Goal: Information Seeking & Learning: Learn about a topic

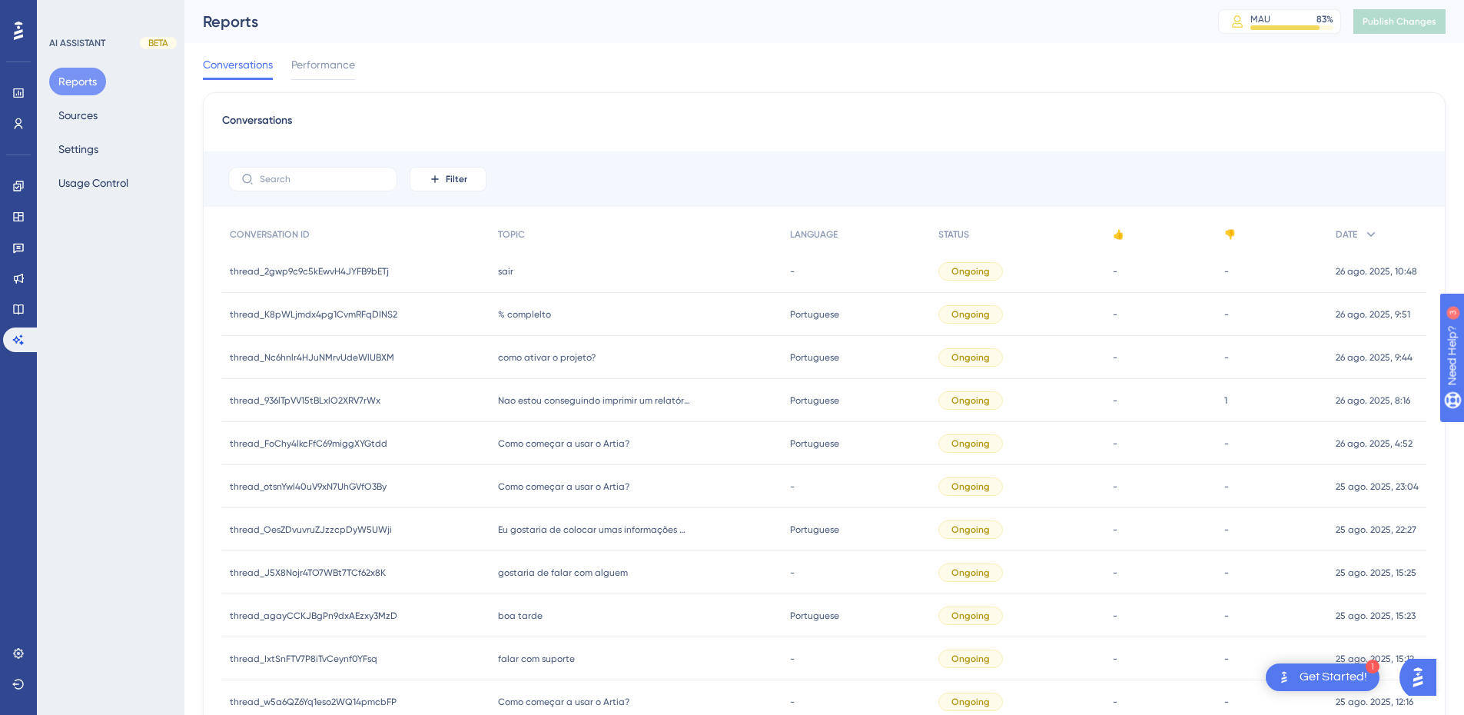
click at [521, 317] on span "% complelto" at bounding box center [524, 314] width 53 height 12
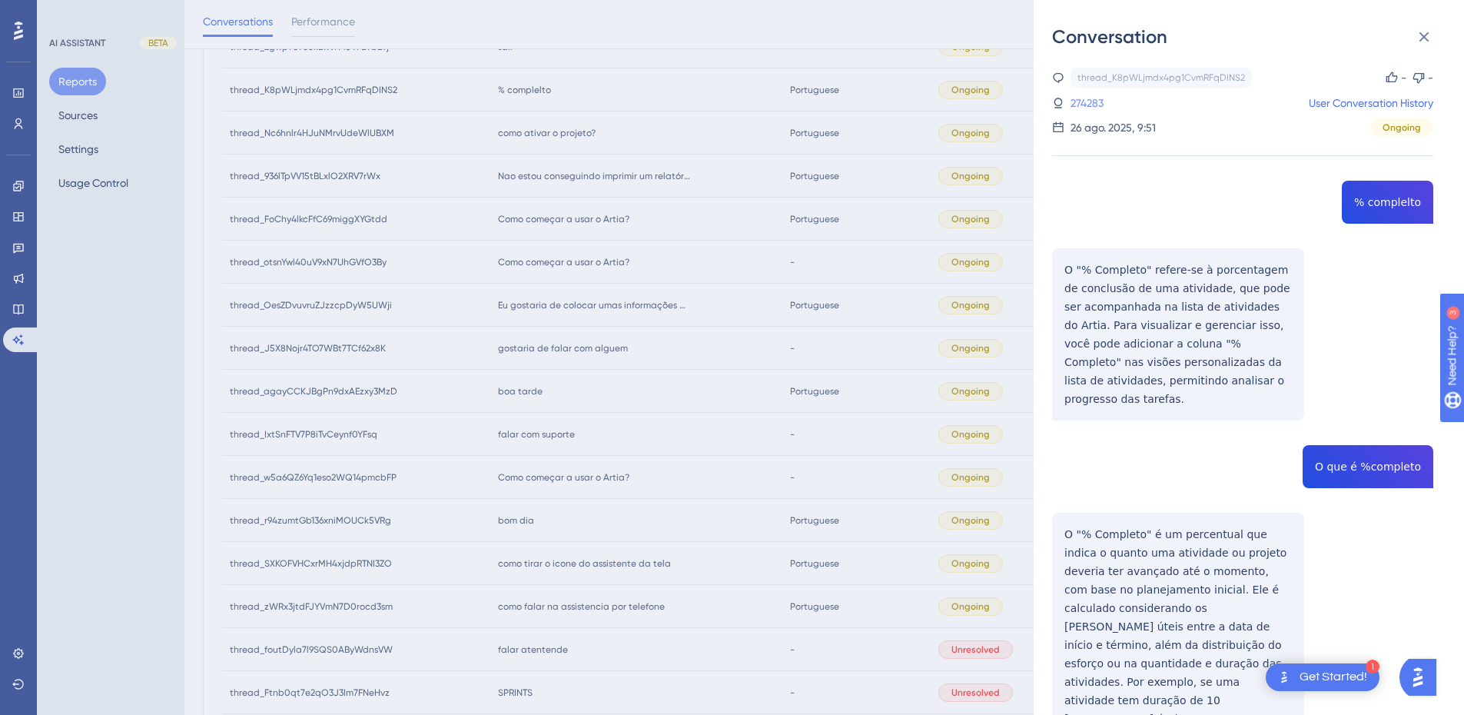
click at [1092, 107] on link "274283" at bounding box center [1087, 103] width 33 height 18
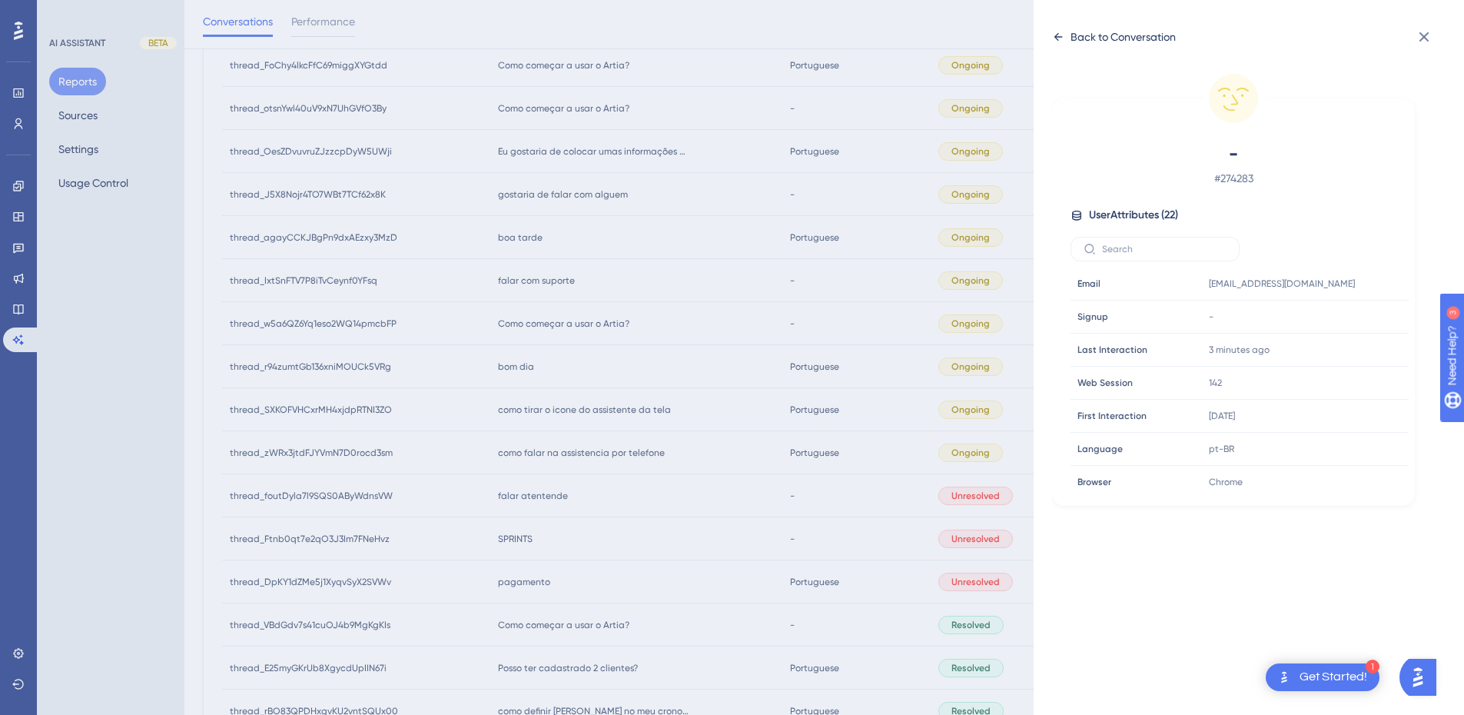
click at [1059, 35] on icon at bounding box center [1058, 37] width 12 height 12
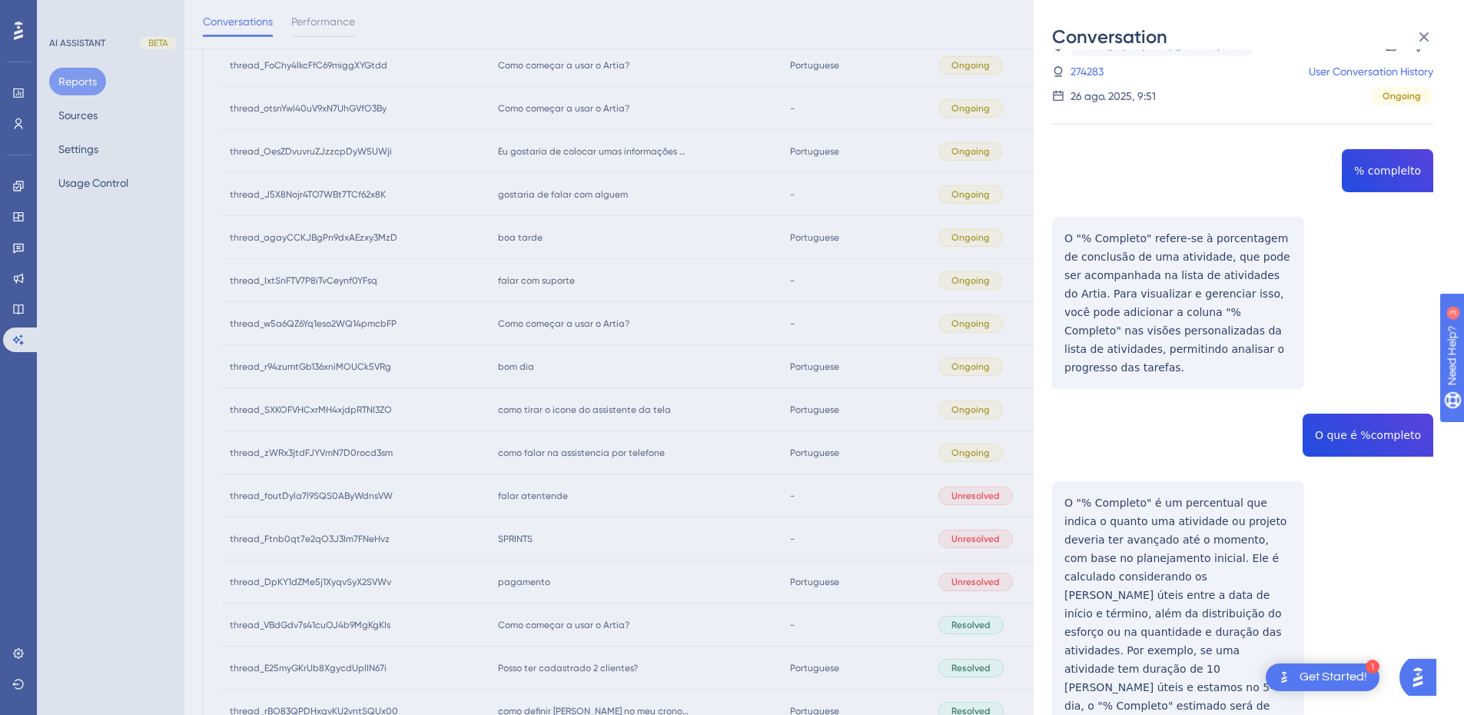
scroll to position [55, 0]
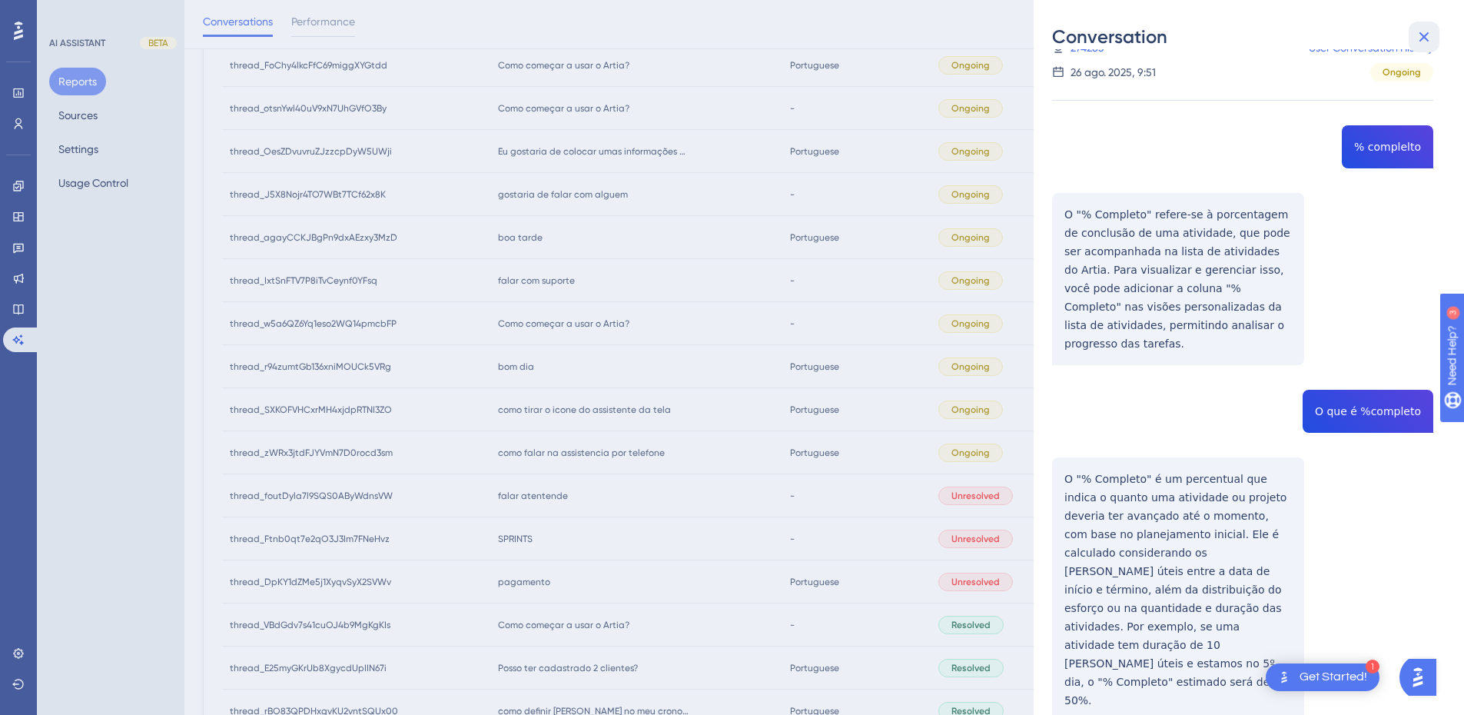
click at [1420, 38] on icon at bounding box center [1424, 37] width 18 height 18
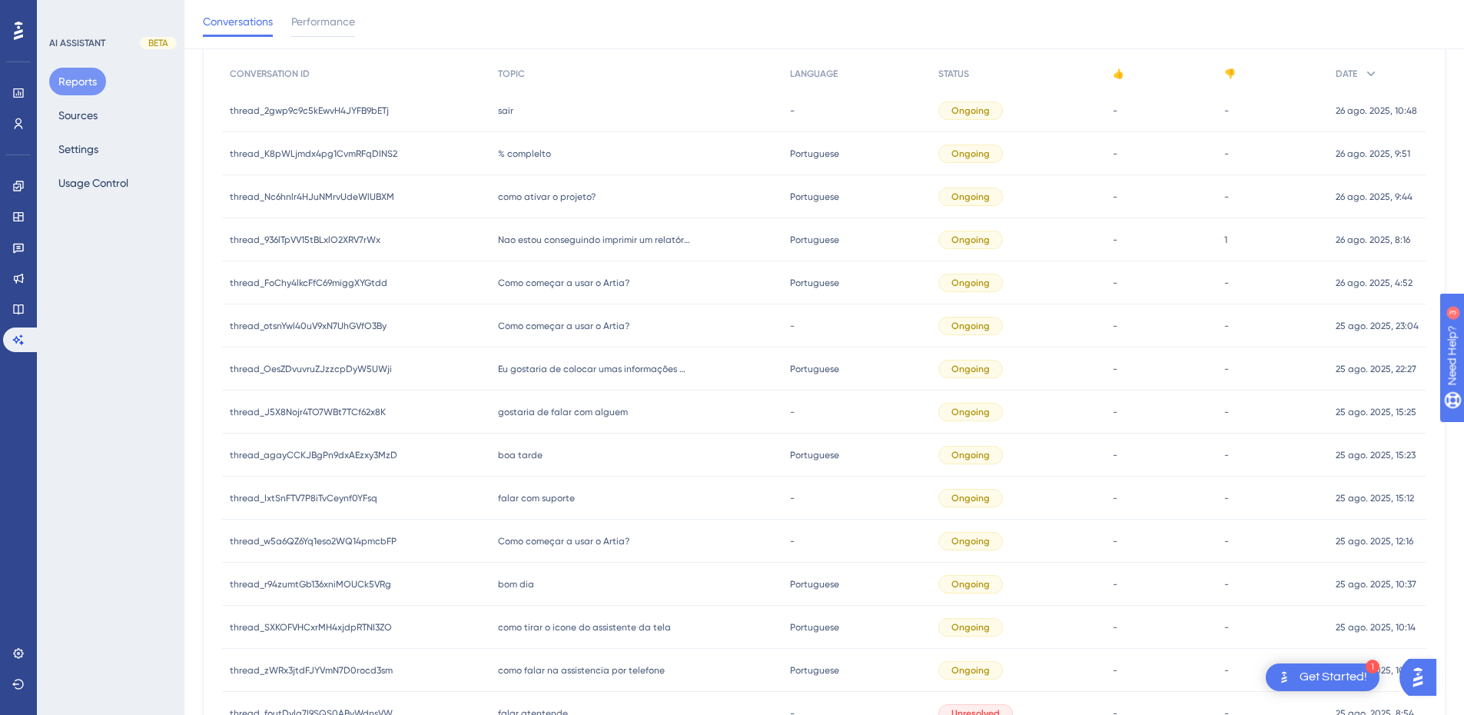
scroll to position [154, 0]
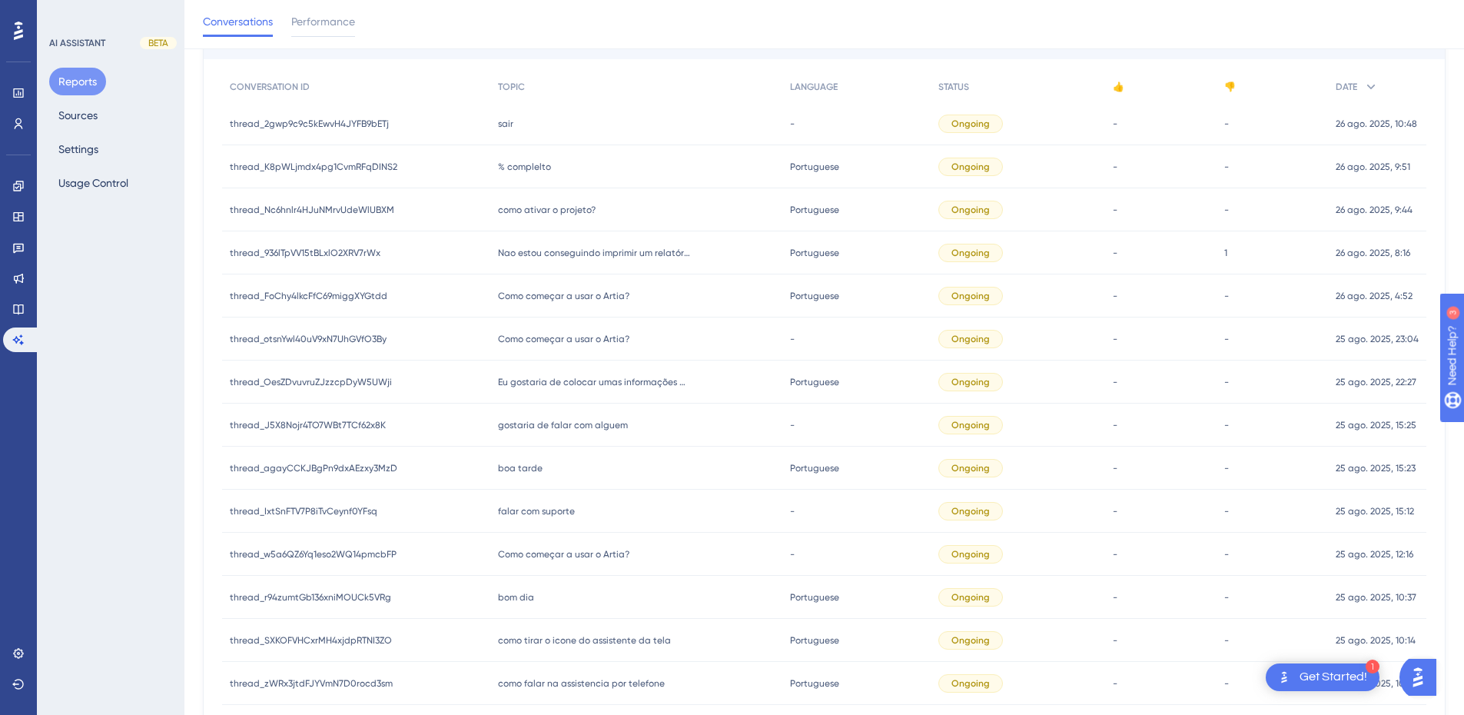
click at [545, 211] on span "como ativar o projeto?" at bounding box center [547, 210] width 98 height 12
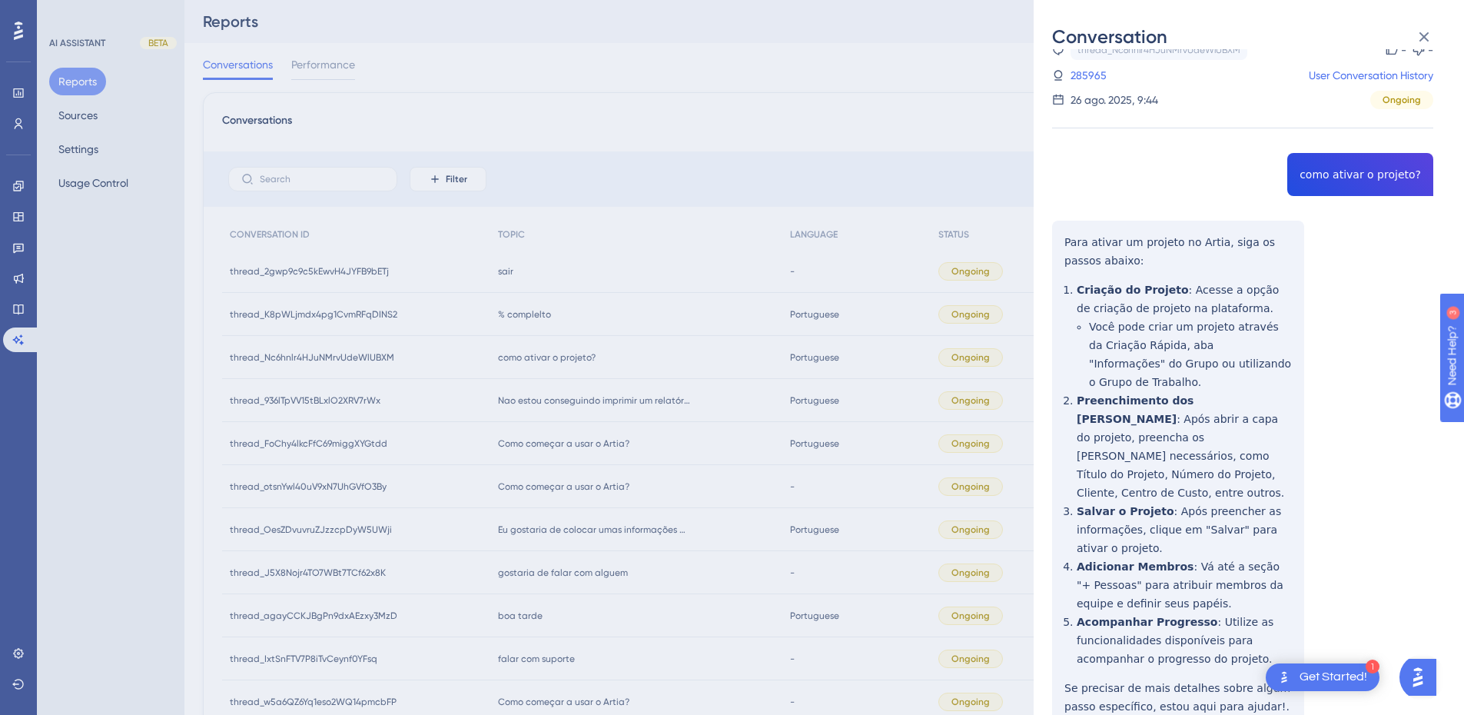
scroll to position [0, 0]
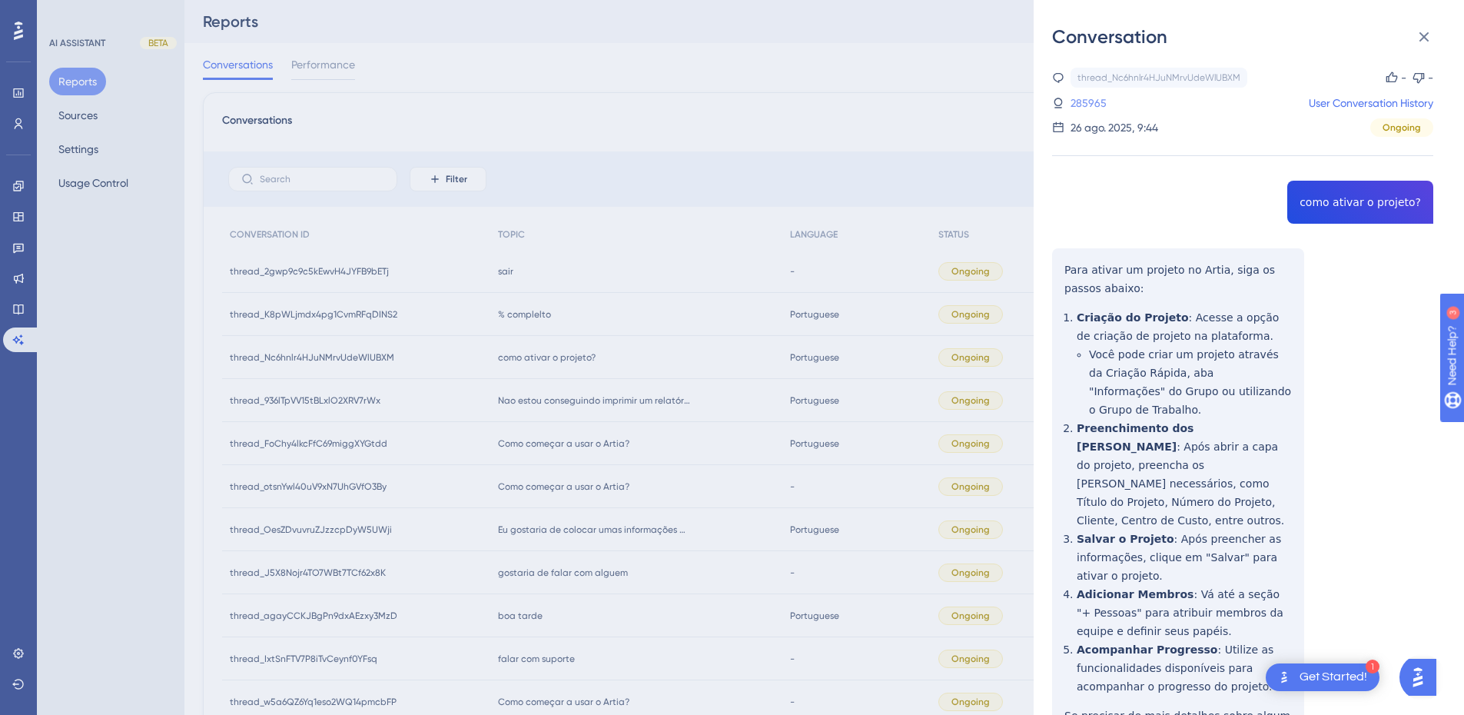
click at [1082, 105] on link "285965" at bounding box center [1089, 103] width 36 height 18
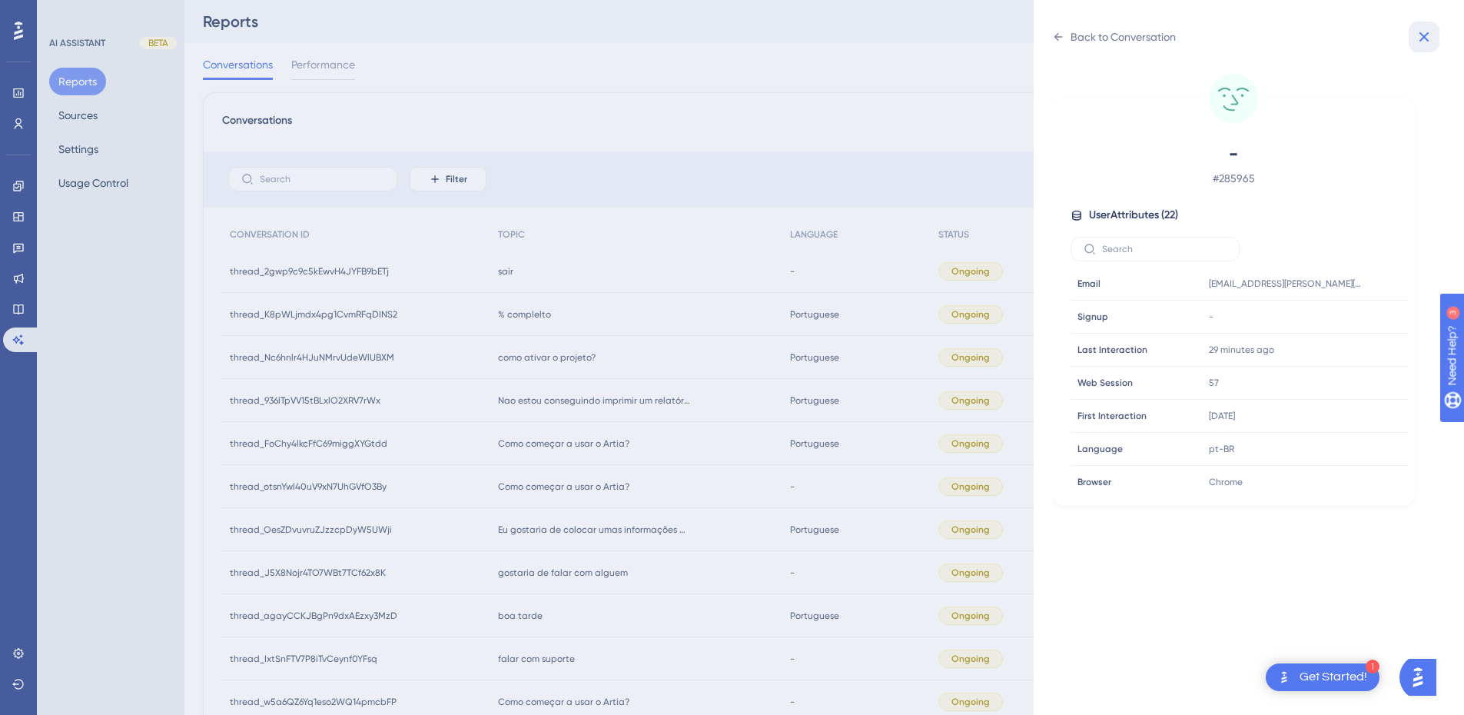
click at [1417, 38] on icon at bounding box center [1424, 37] width 18 height 18
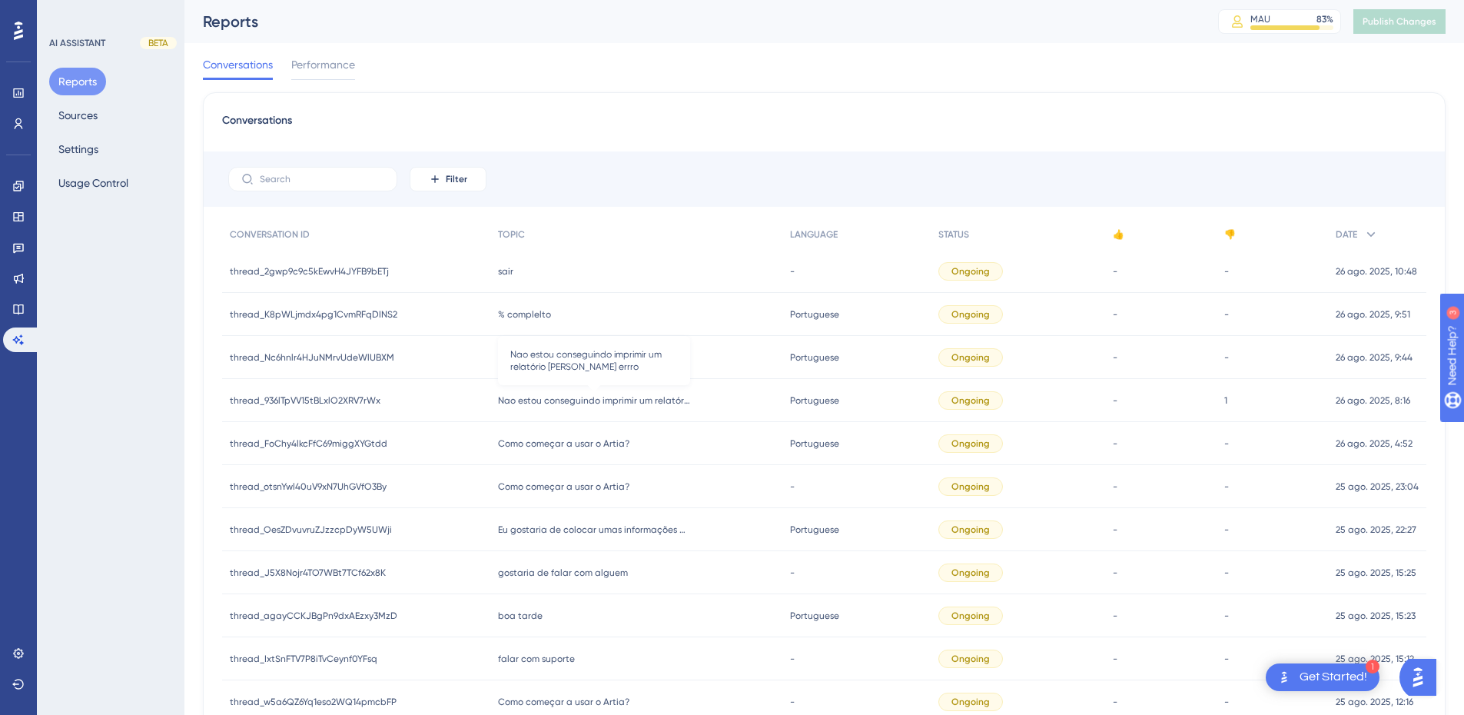
click at [597, 405] on span "Nao estou conseguindo imprimir um relatório está dando errro" at bounding box center [594, 400] width 192 height 12
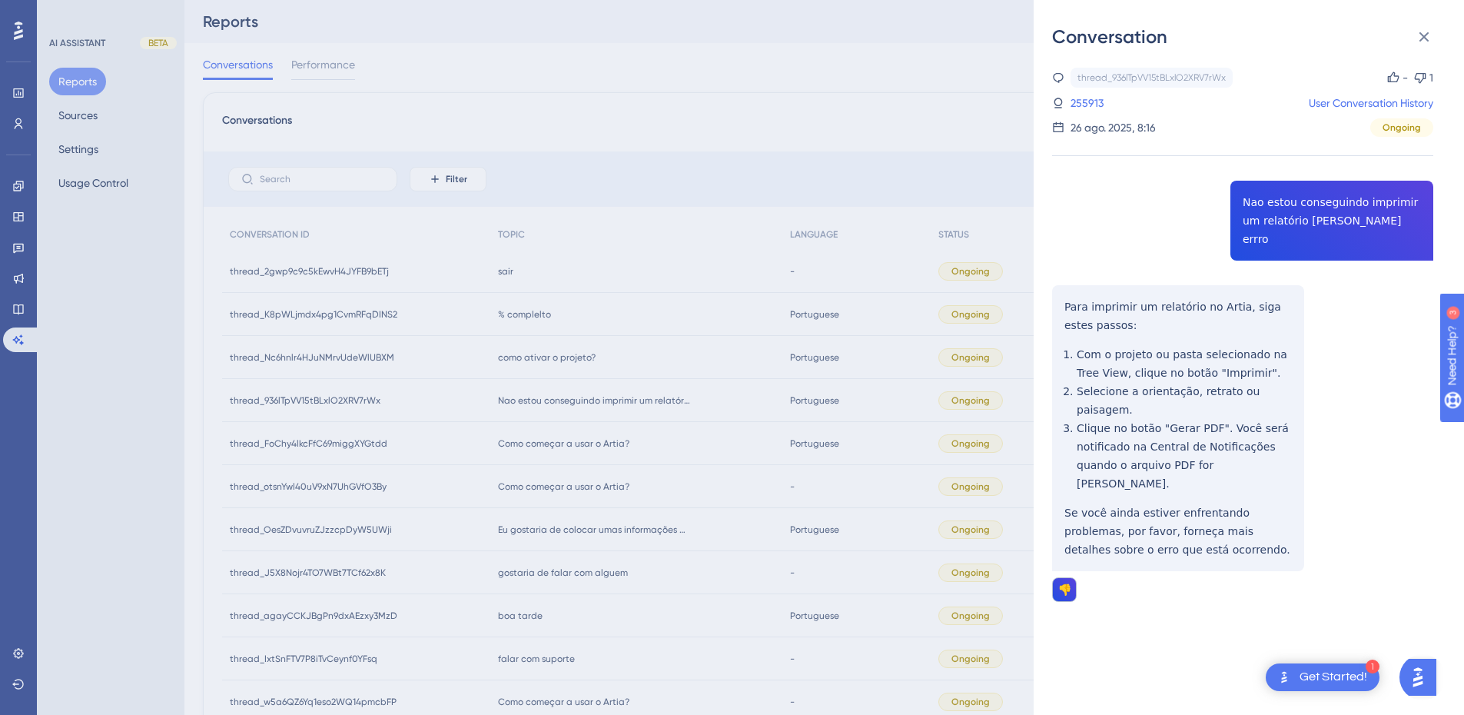
scroll to position [77, 0]
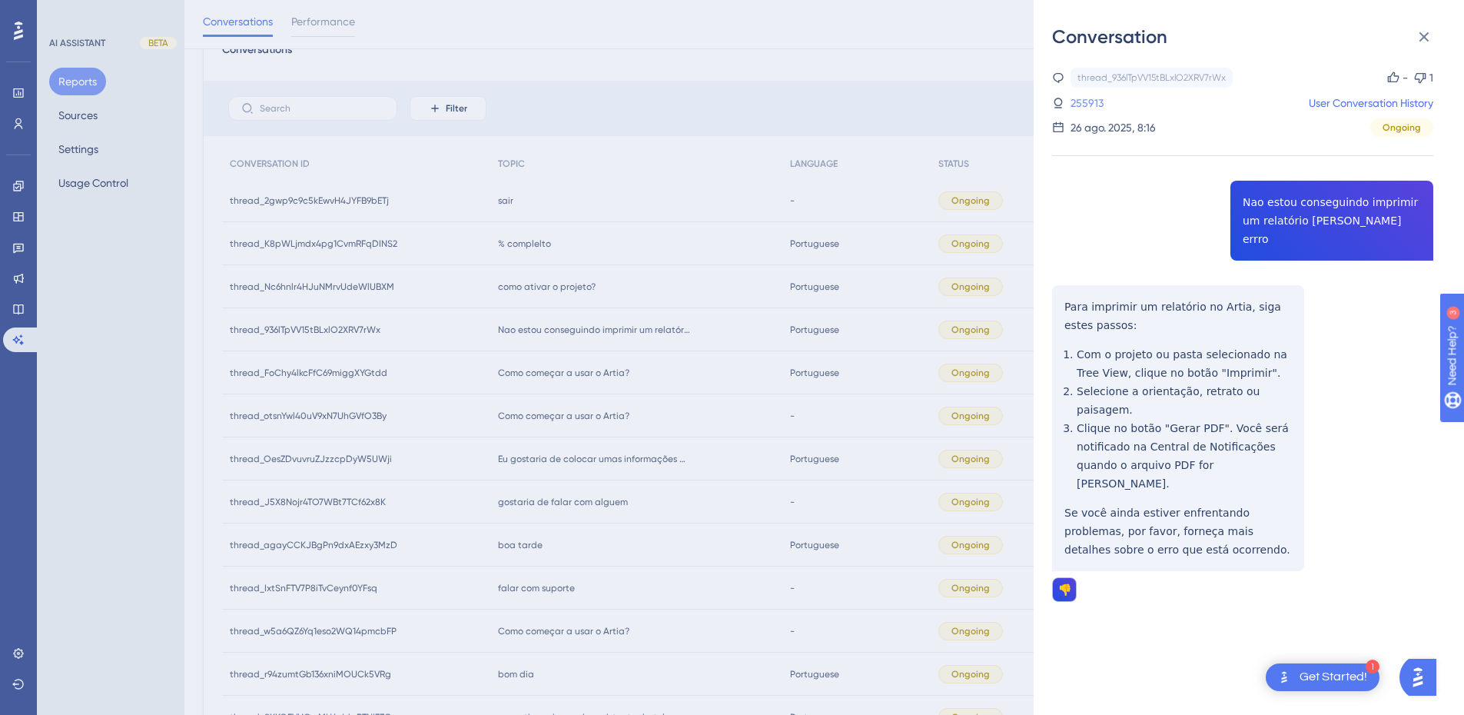
click at [1081, 106] on link "255913" at bounding box center [1087, 103] width 33 height 18
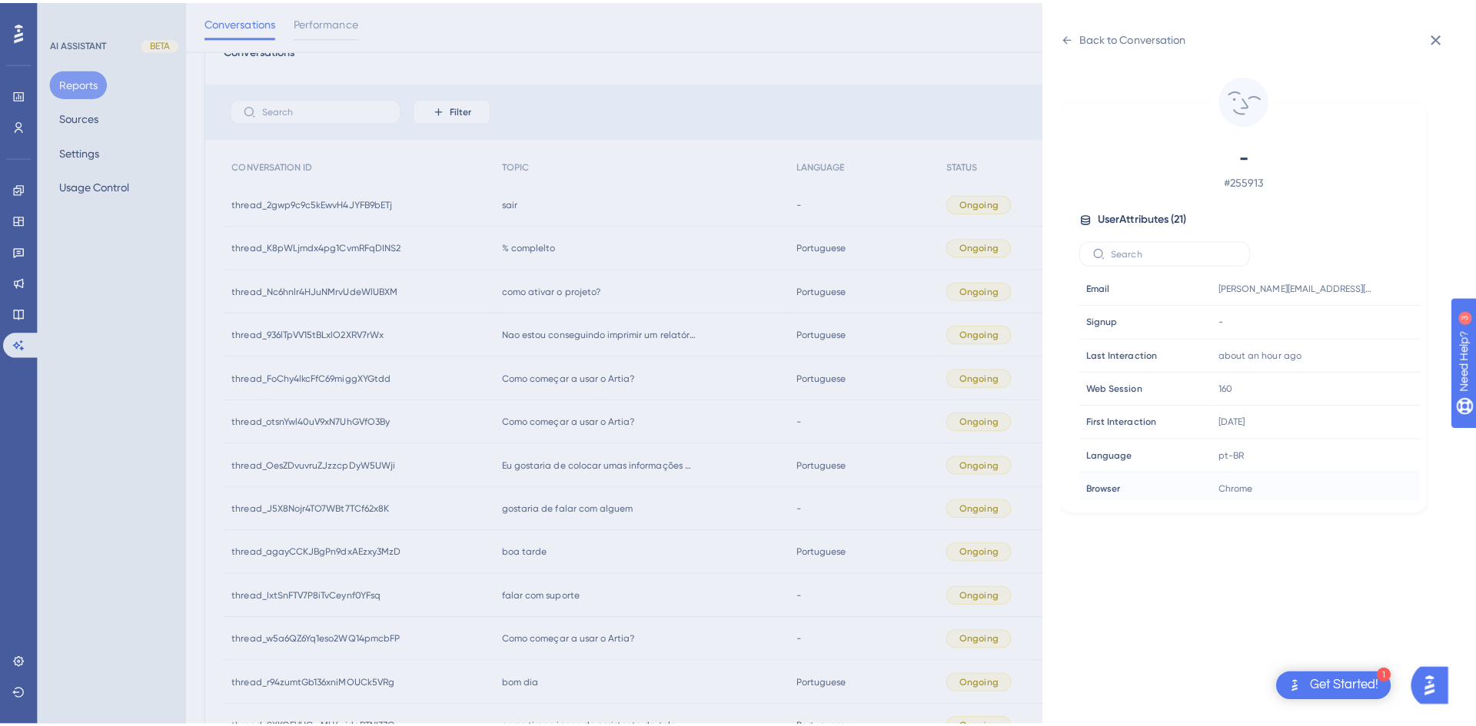
scroll to position [0, 0]
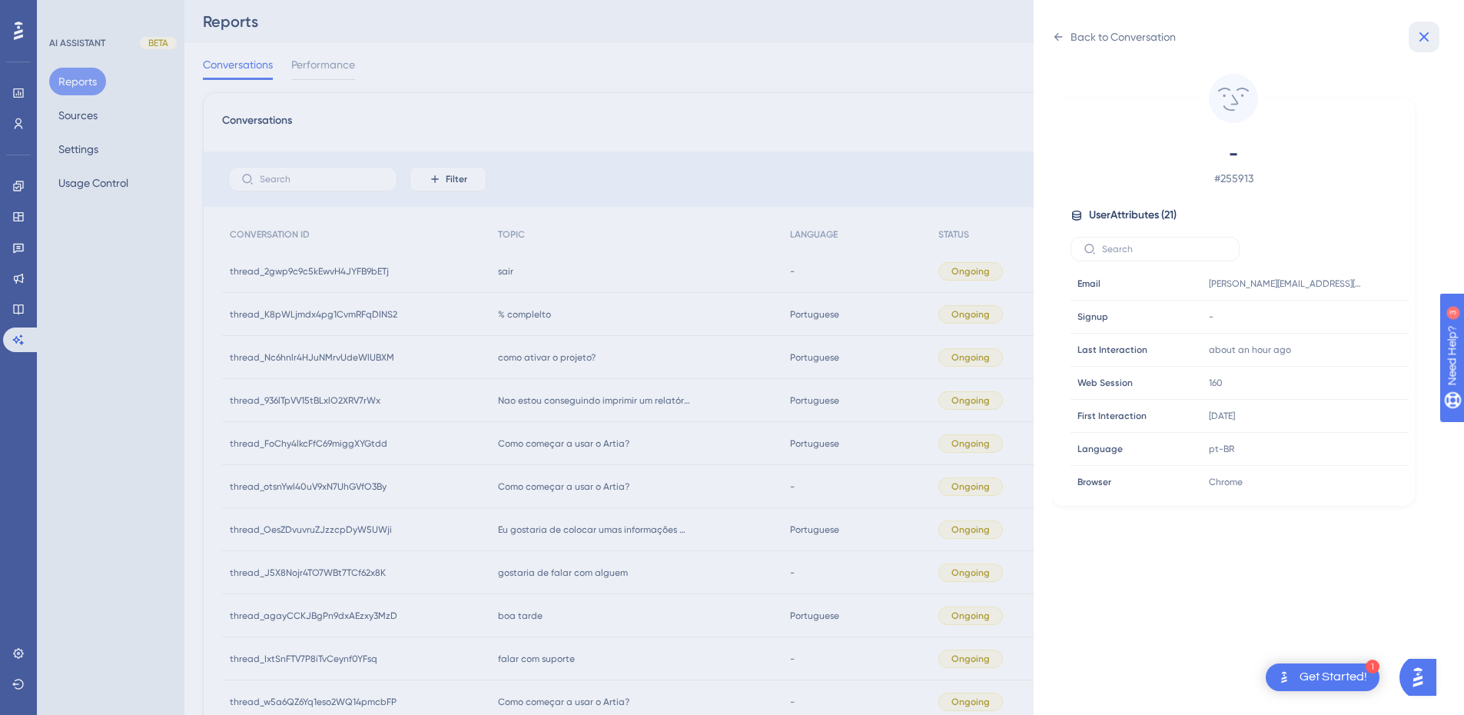
click at [1424, 46] on button at bounding box center [1424, 37] width 31 height 31
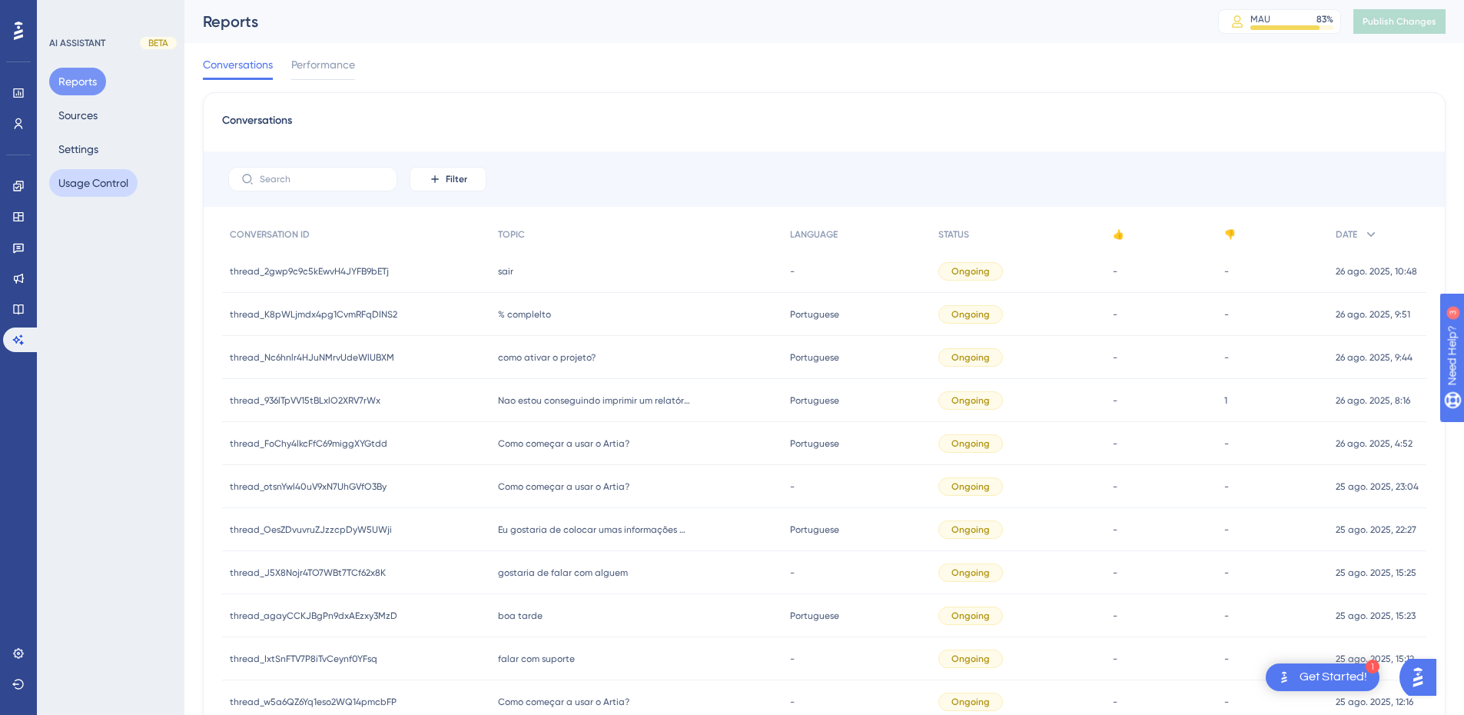
click at [77, 179] on button "Usage Control" at bounding box center [93, 183] width 88 height 28
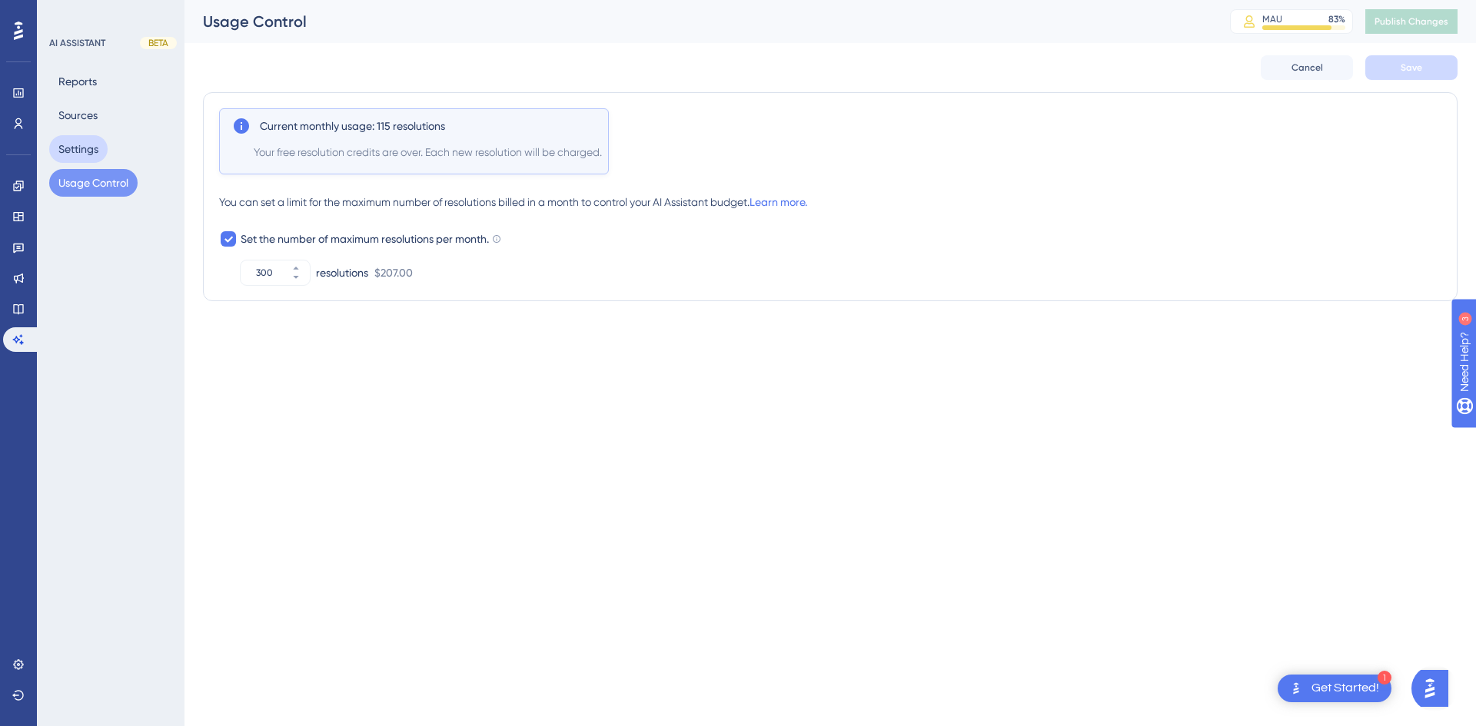
click at [71, 156] on button "Settings" at bounding box center [78, 149] width 58 height 28
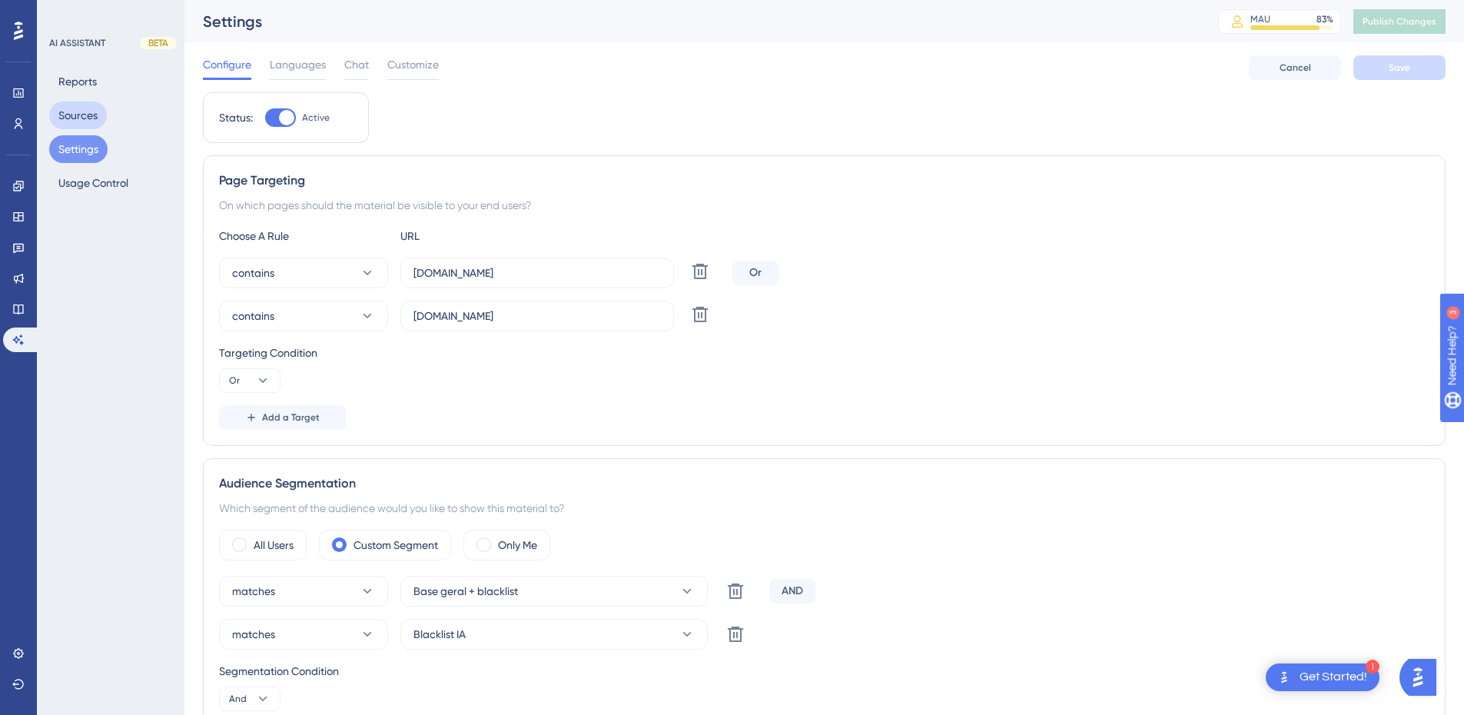
click at [66, 115] on button "Sources" at bounding box center [78, 115] width 58 height 28
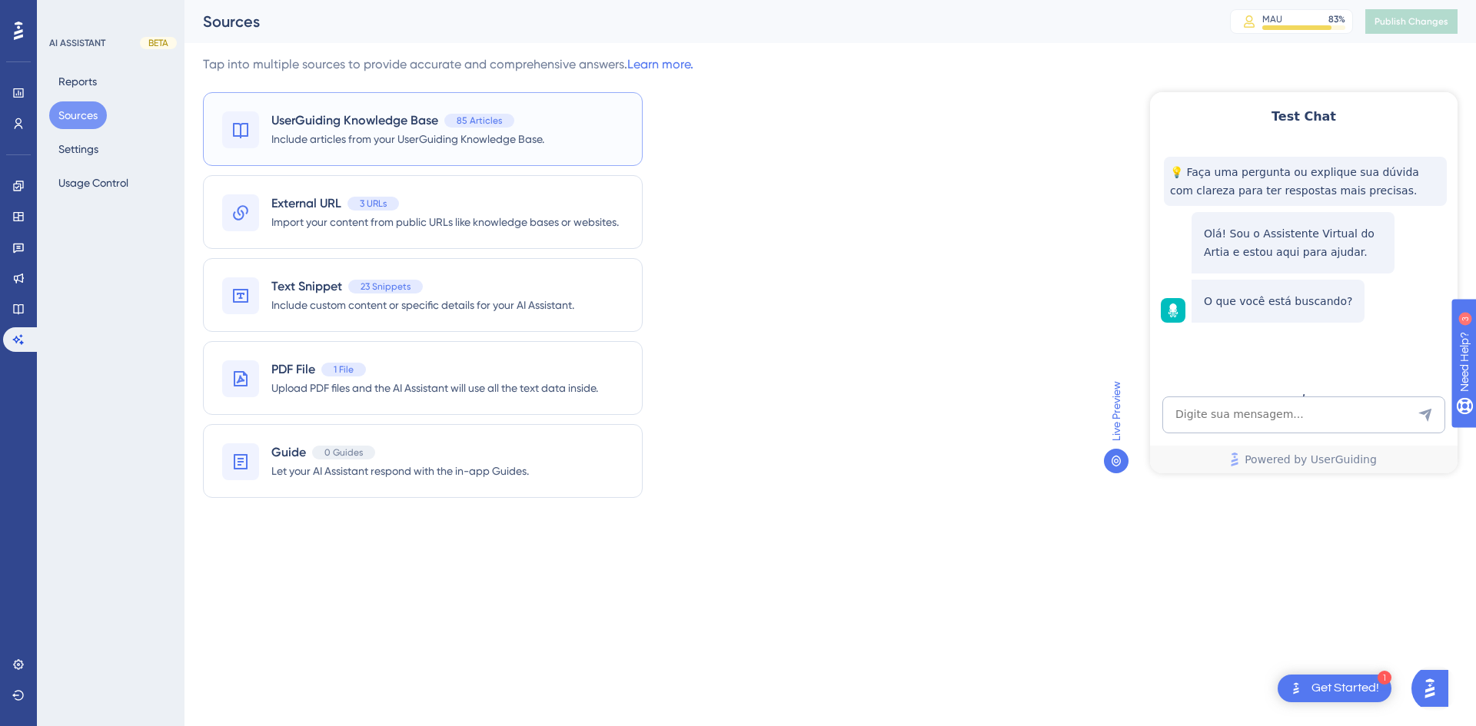
click at [291, 130] on span "Include articles from your UserGuiding Knowledge Base." at bounding box center [407, 139] width 273 height 18
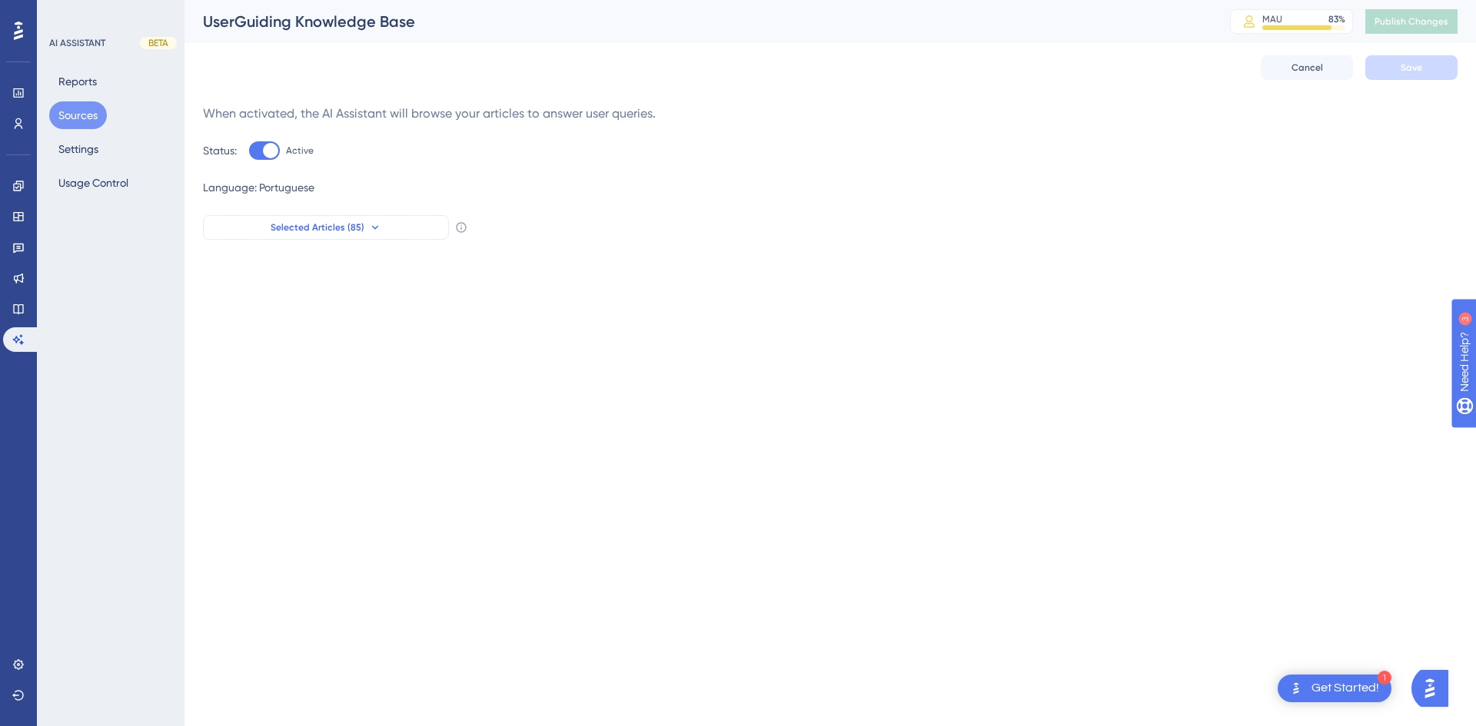
click at [425, 234] on button "Selected Articles (85)" at bounding box center [326, 227] width 246 height 25
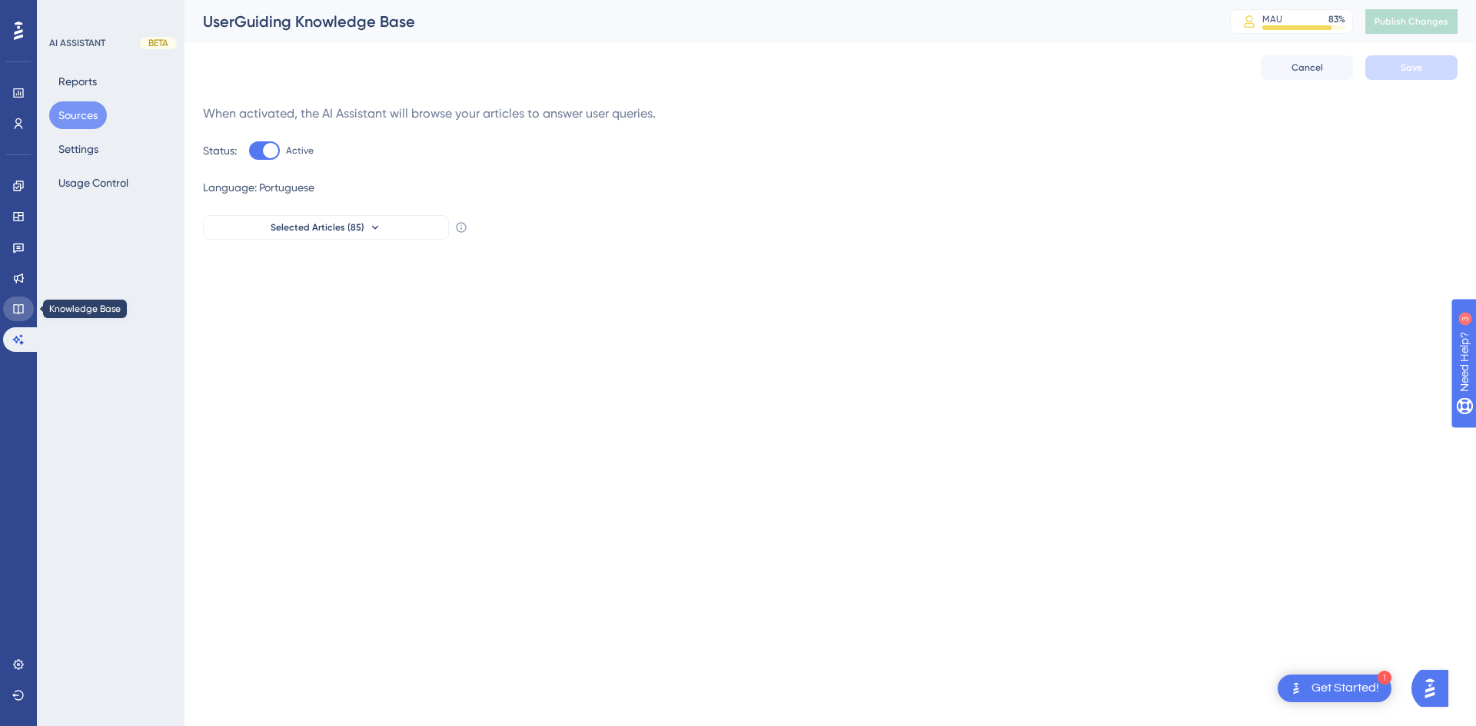
click at [26, 304] on link at bounding box center [18, 309] width 31 height 25
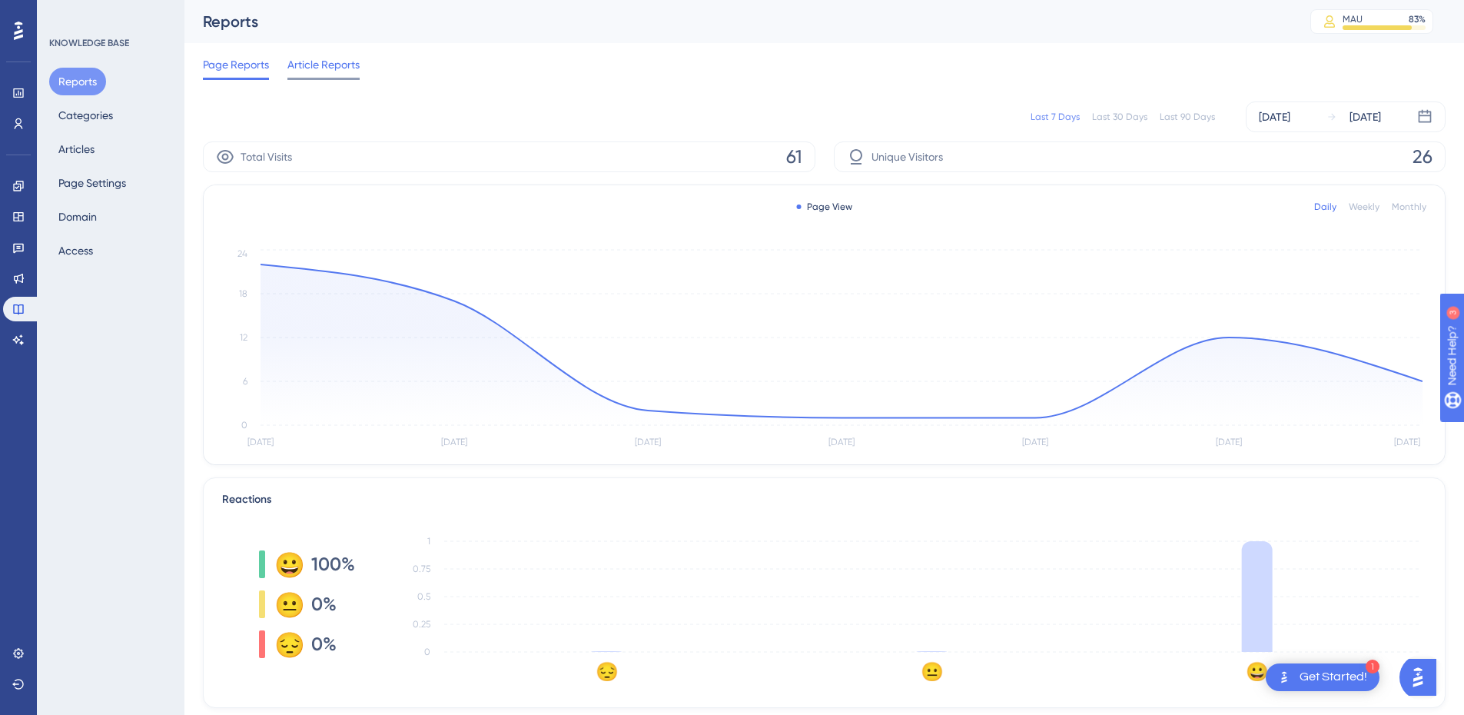
click at [331, 71] on span "Article Reports" at bounding box center [323, 64] width 72 height 18
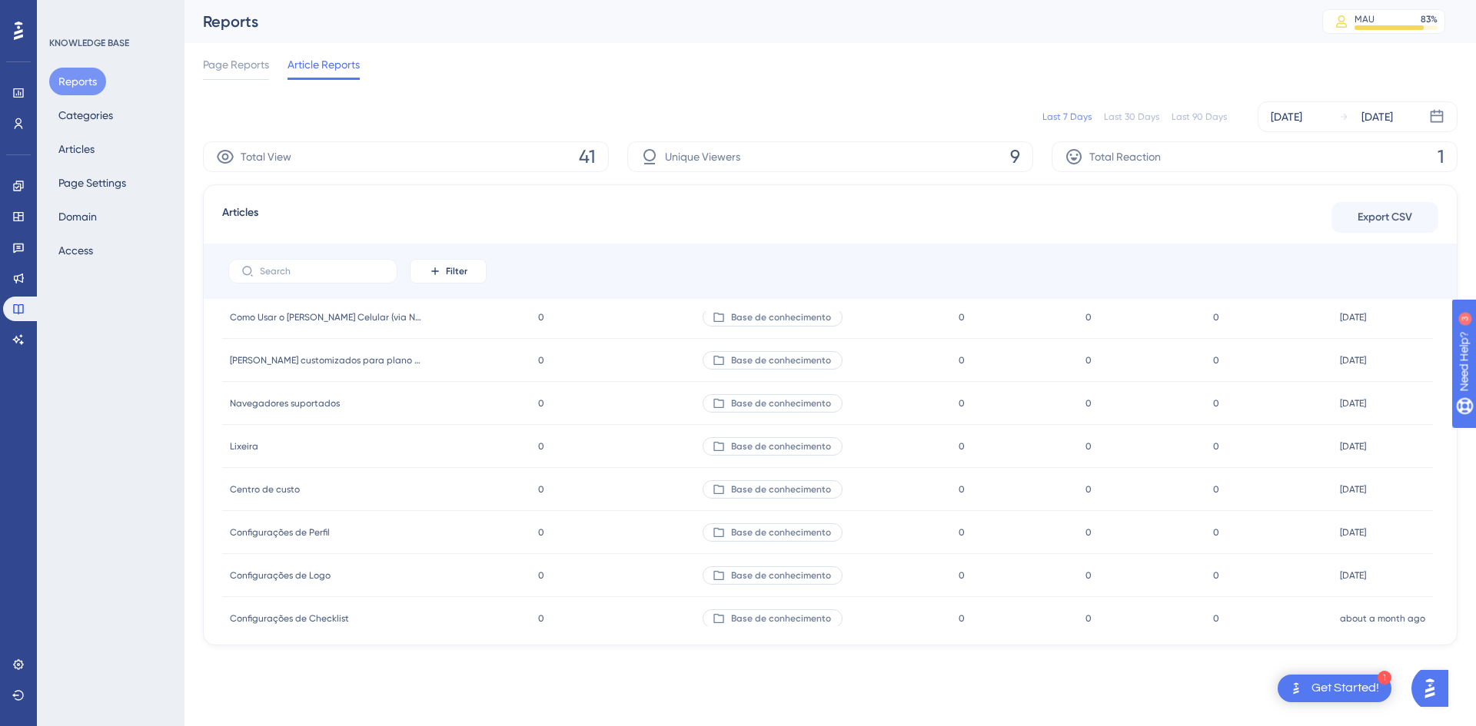
scroll to position [3152, 0]
